Goal: Find specific page/section: Find specific page/section

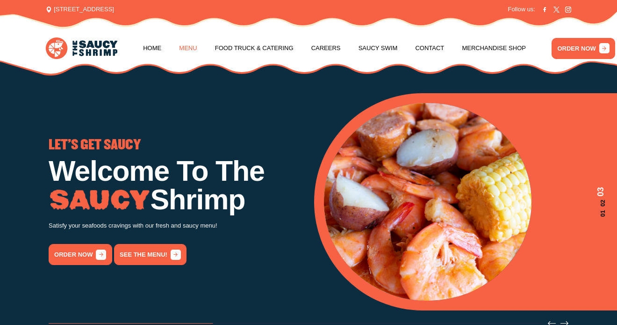
click at [192, 49] on link "Menu" at bounding box center [188, 48] width 18 height 36
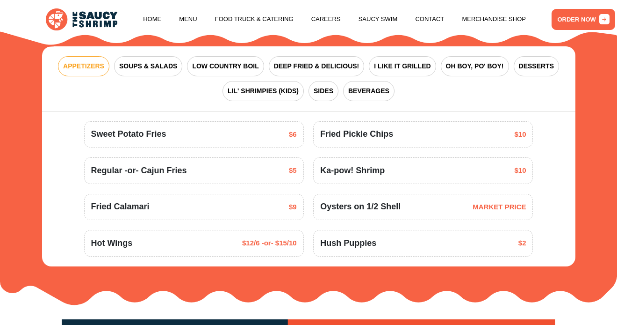
scroll to position [1043, 0]
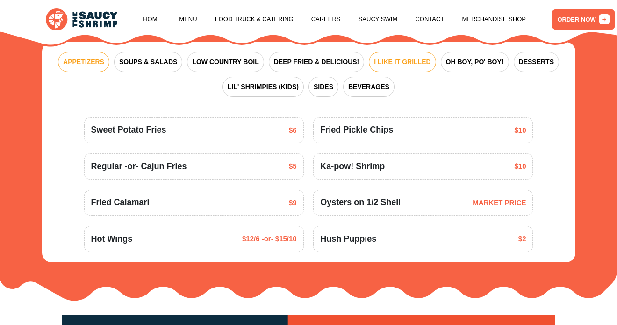
click at [391, 64] on span "I LIKE IT GRILLED" at bounding box center [402, 62] width 57 height 10
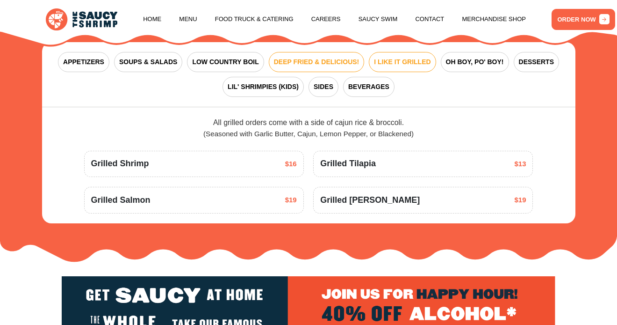
click at [319, 64] on span "DEEP FRIED & DELICIOUS!" at bounding box center [317, 62] width 86 height 10
